Goal: Information Seeking & Learning: Learn about a topic

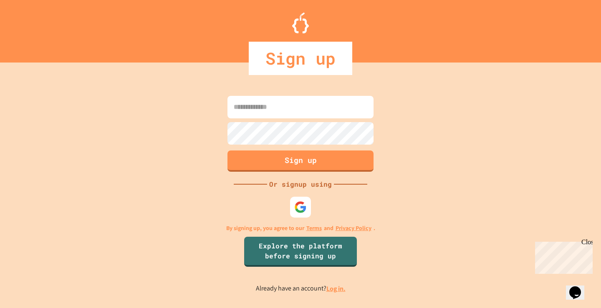
click at [286, 111] on input at bounding box center [300, 107] width 146 height 23
click at [304, 201] on div at bounding box center [300, 207] width 23 height 23
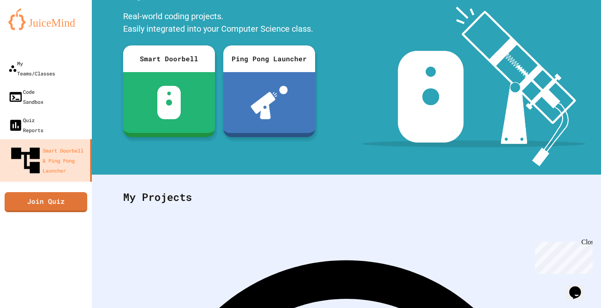
scroll to position [110, 0]
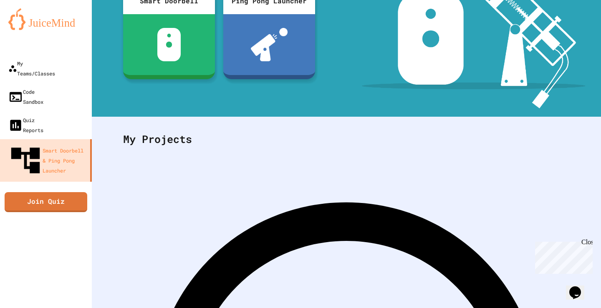
click at [60, 149] on div "My Teams/Classes Code Sandbox Quiz Reports Smart Doorbell & Ping Pong Launcher …" at bounding box center [46, 154] width 92 height 308
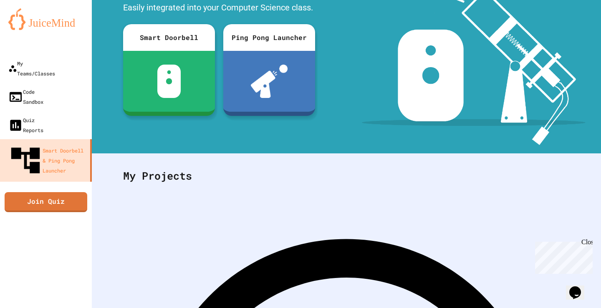
scroll to position [0, 0]
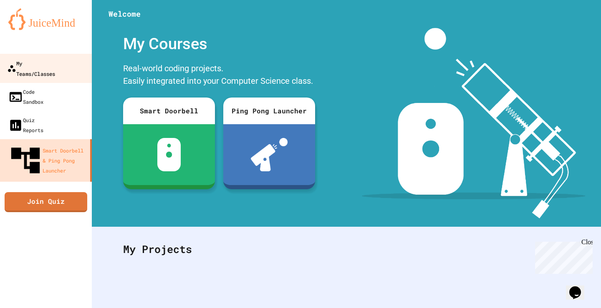
click at [18, 60] on div "My Teams/Classes" at bounding box center [31, 68] width 48 height 20
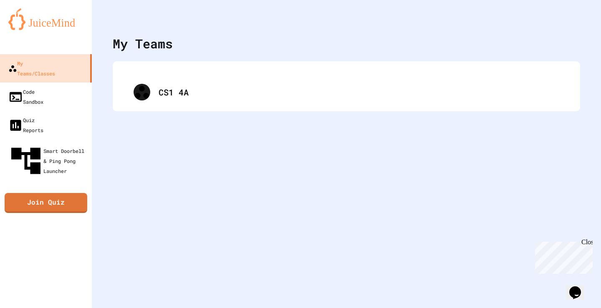
drag, startPoint x: 192, startPoint y: 91, endPoint x: 202, endPoint y: 93, distance: 10.6
click at [195, 93] on div "CS1 4A" at bounding box center [346, 86] width 451 height 33
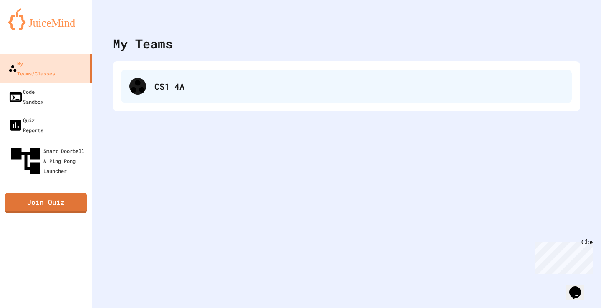
click at [201, 90] on div "CS1 4A" at bounding box center [358, 86] width 409 height 13
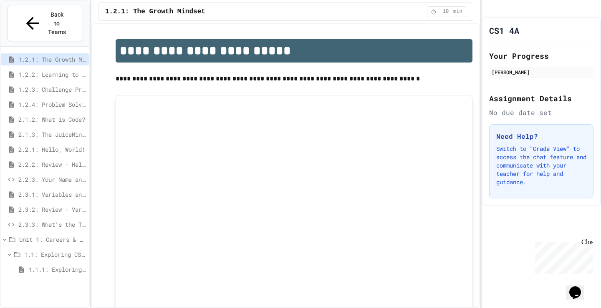
click at [38, 190] on span "2.3.1: Variables and Data Types" at bounding box center [51, 194] width 67 height 9
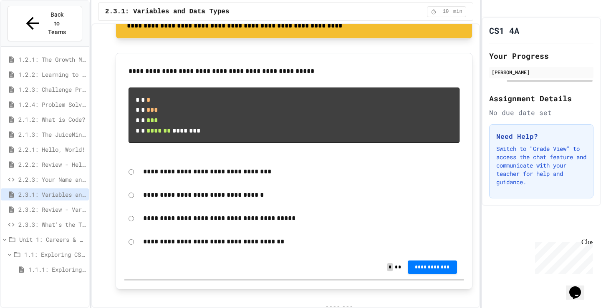
scroll to position [728, 0]
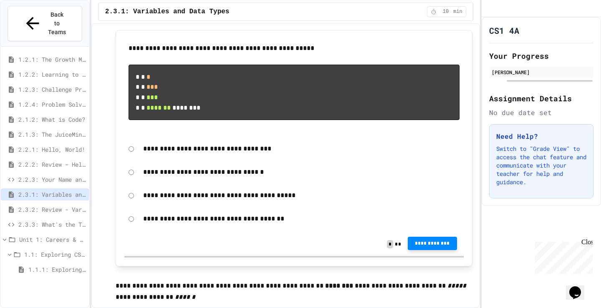
click at [435, 247] on span "**********" at bounding box center [432, 243] width 36 height 7
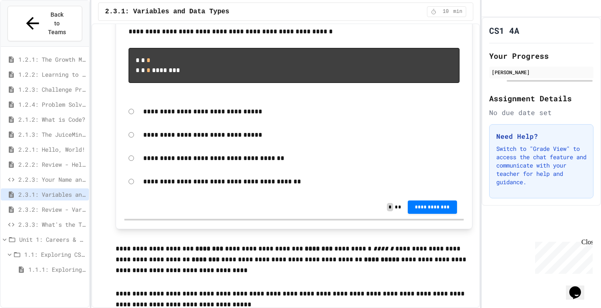
scroll to position [1104, 0]
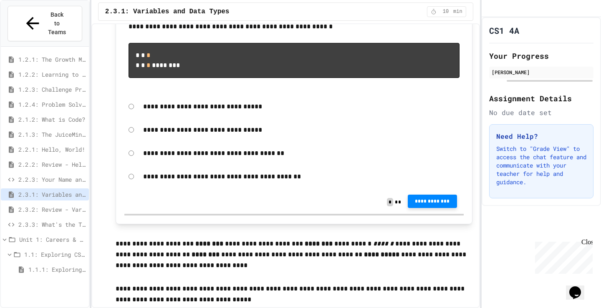
click at [419, 205] on span "**********" at bounding box center [432, 201] width 36 height 7
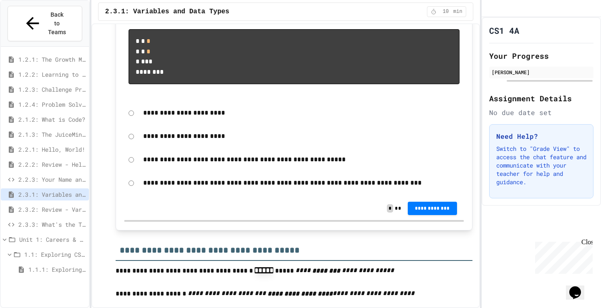
scroll to position [1896, 0]
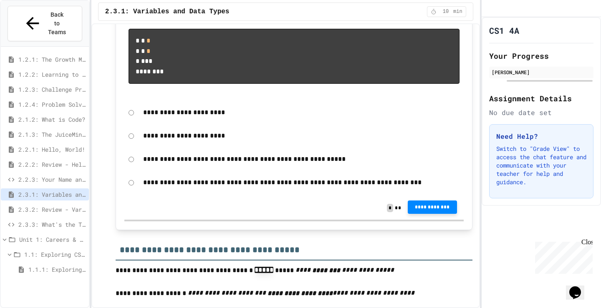
click at [438, 211] on span "**********" at bounding box center [432, 207] width 36 height 7
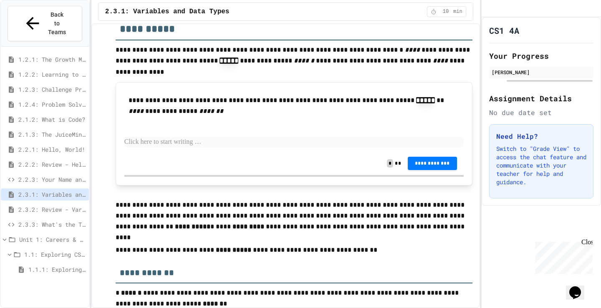
scroll to position [2564, 0]
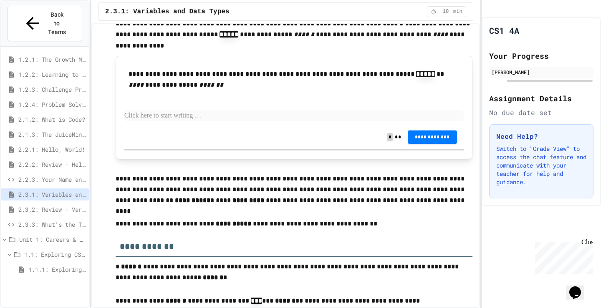
click at [154, 121] on p at bounding box center [293, 116] width 339 height 11
click at [216, 121] on p at bounding box center [293, 116] width 339 height 11
